Goal: Book appointment/travel/reservation

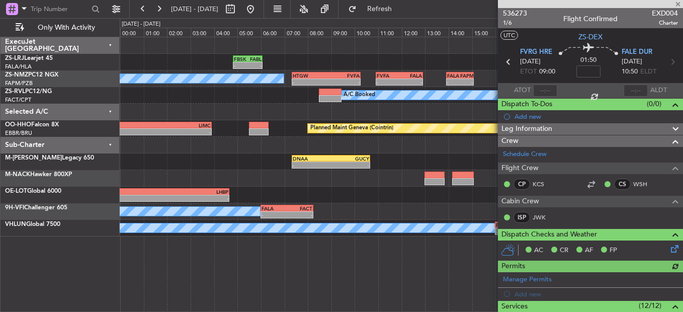
click at [680, 5] on div at bounding box center [590, 4] width 185 height 8
click at [679, 5] on span at bounding box center [678, 4] width 10 height 9
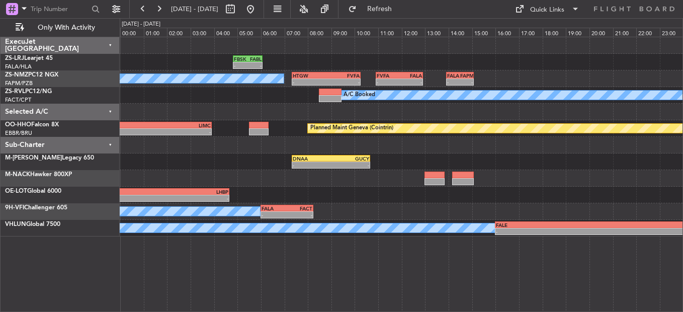
type input "0"
click at [147, 10] on button at bounding box center [143, 9] width 16 height 16
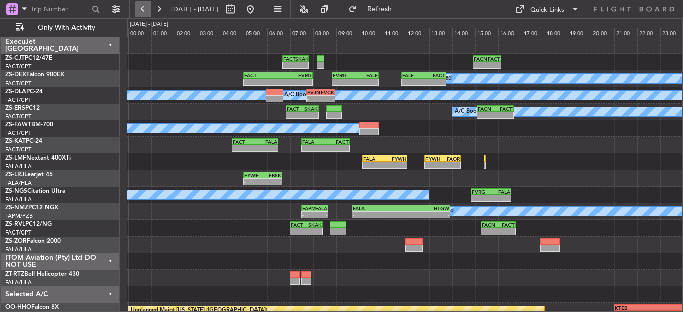
click at [144, 16] on button at bounding box center [143, 9] width 16 height 16
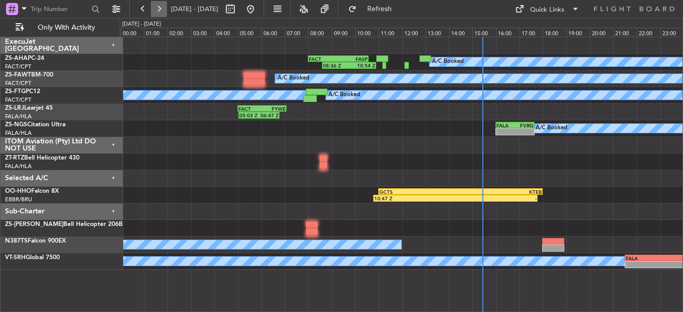
click at [161, 5] on button at bounding box center [159, 9] width 16 height 16
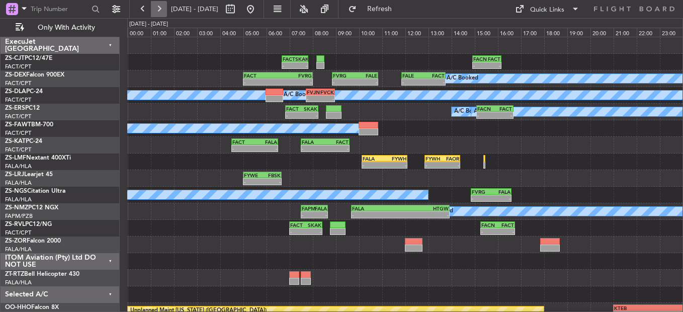
click at [164, 6] on button at bounding box center [159, 9] width 16 height 16
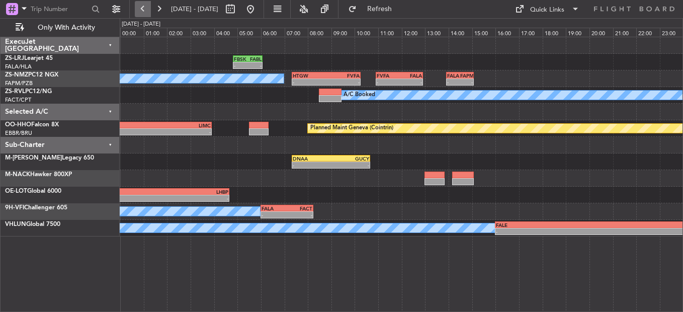
click at [138, 11] on button at bounding box center [143, 9] width 16 height 16
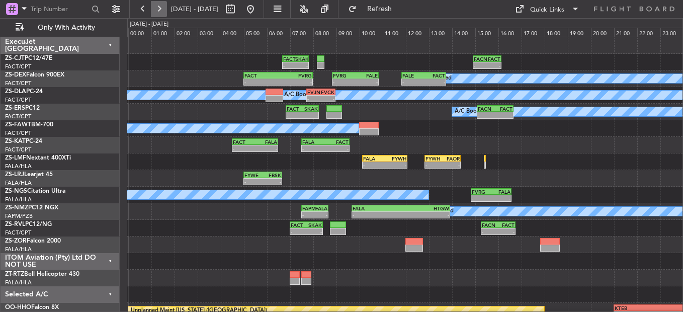
click at [161, 9] on button at bounding box center [159, 9] width 16 height 16
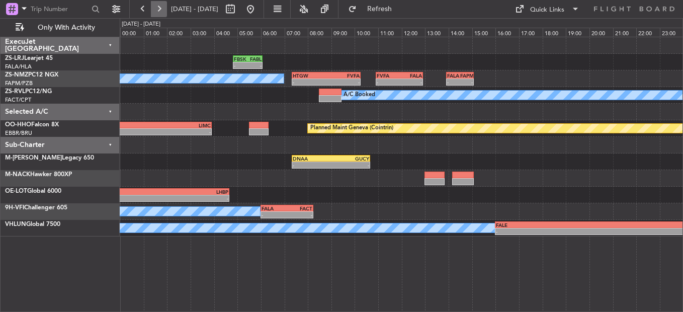
click at [165, 13] on button at bounding box center [159, 9] width 16 height 16
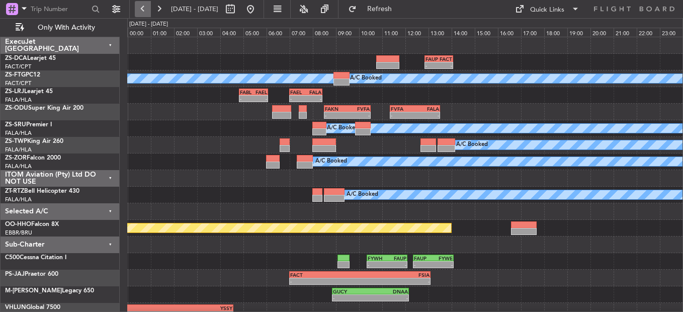
click at [144, 11] on button at bounding box center [143, 9] width 16 height 16
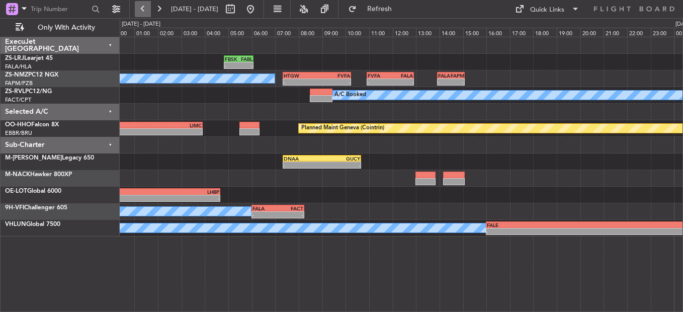
click at [144, 11] on button at bounding box center [143, 9] width 16 height 16
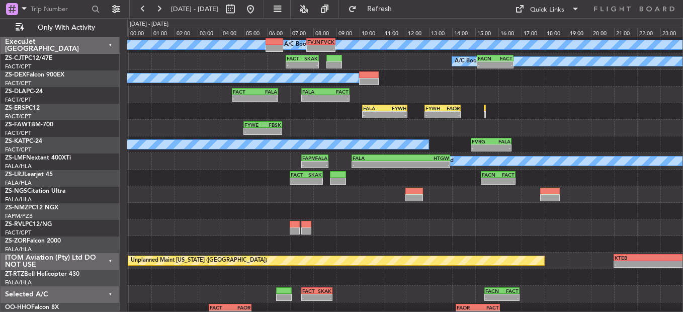
scroll to position [50, 0]
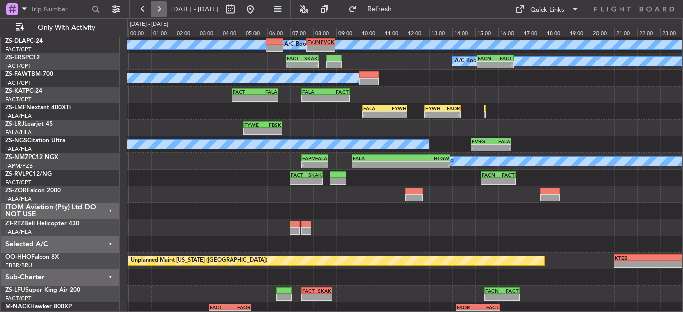
click at [164, 9] on button at bounding box center [159, 9] width 16 height 16
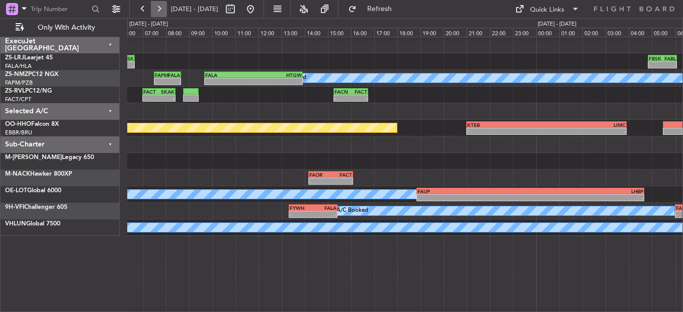
scroll to position [0, 0]
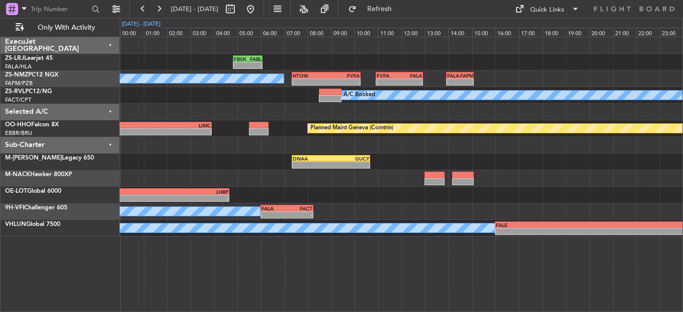
click at [146, 20] on div "[DATE] - [DATE]" at bounding box center [141, 25] width 42 height 12
click at [141, 12] on button at bounding box center [143, 9] width 16 height 16
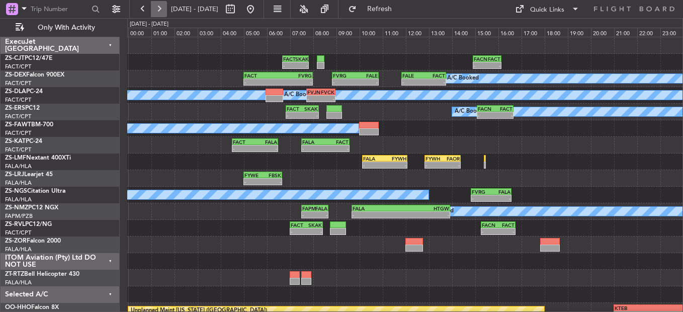
click at [159, 16] on button at bounding box center [159, 9] width 16 height 16
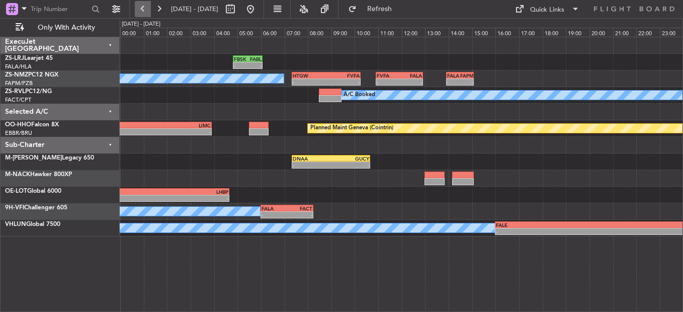
click at [150, 15] on button at bounding box center [143, 9] width 16 height 16
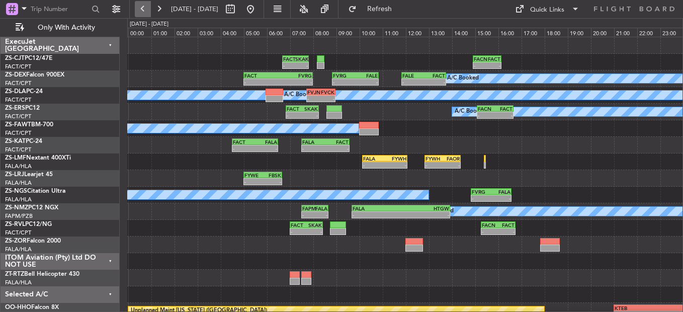
click at [142, 14] on button at bounding box center [143, 9] width 16 height 16
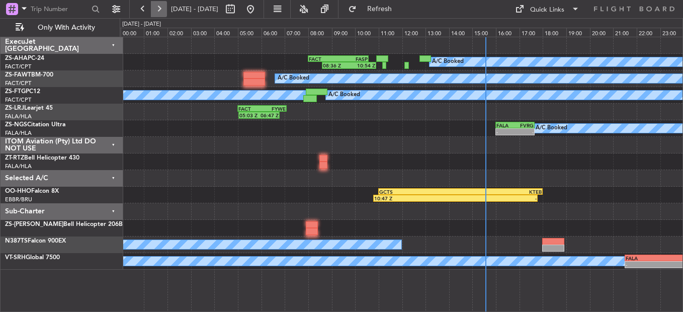
click at [156, 13] on button at bounding box center [159, 9] width 16 height 16
